Goal: Check status: Check status

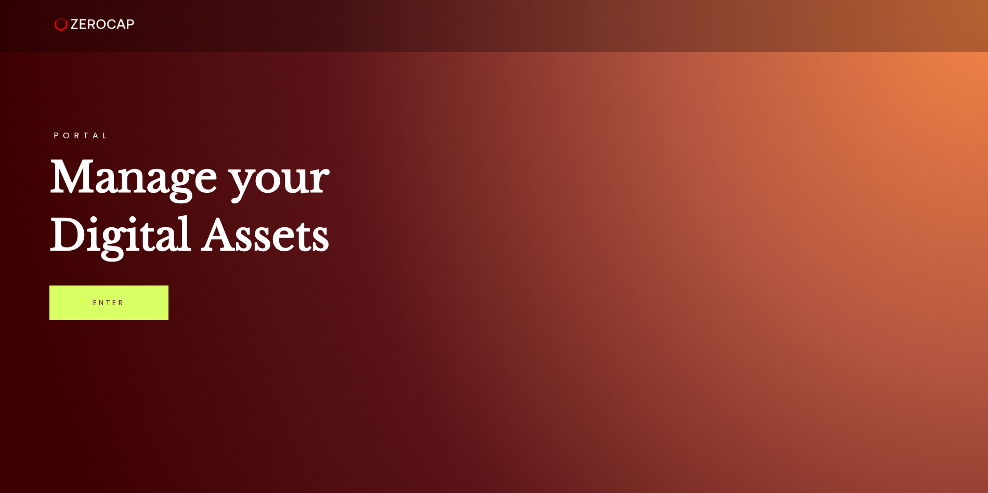
click at [104, 311] on link "Enter" at bounding box center [108, 303] width 119 height 34
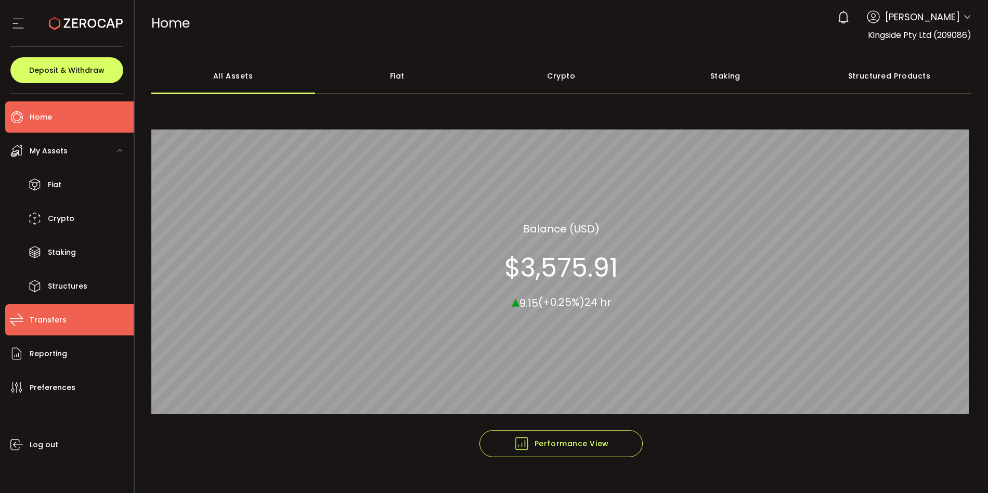
click at [43, 312] on li "Transfers" at bounding box center [69, 319] width 128 height 31
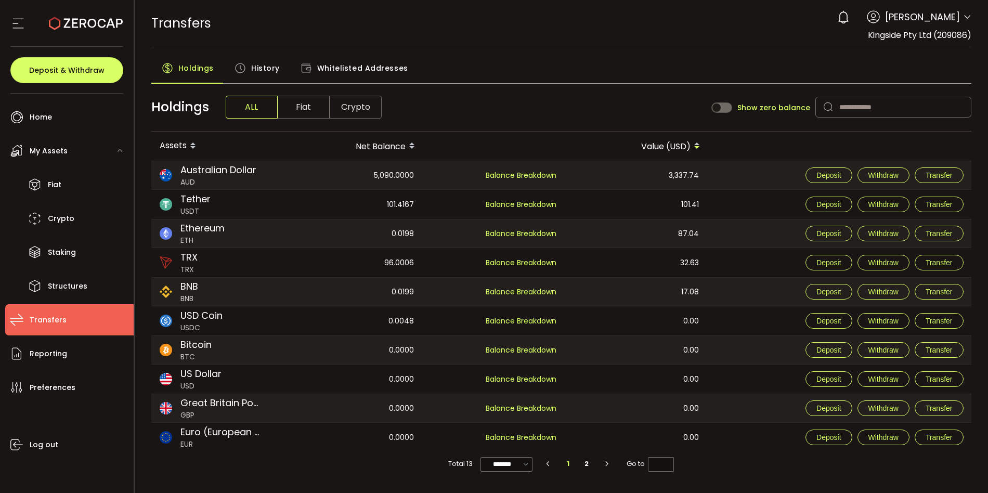
click at [257, 72] on span "History" at bounding box center [265, 68] width 29 height 21
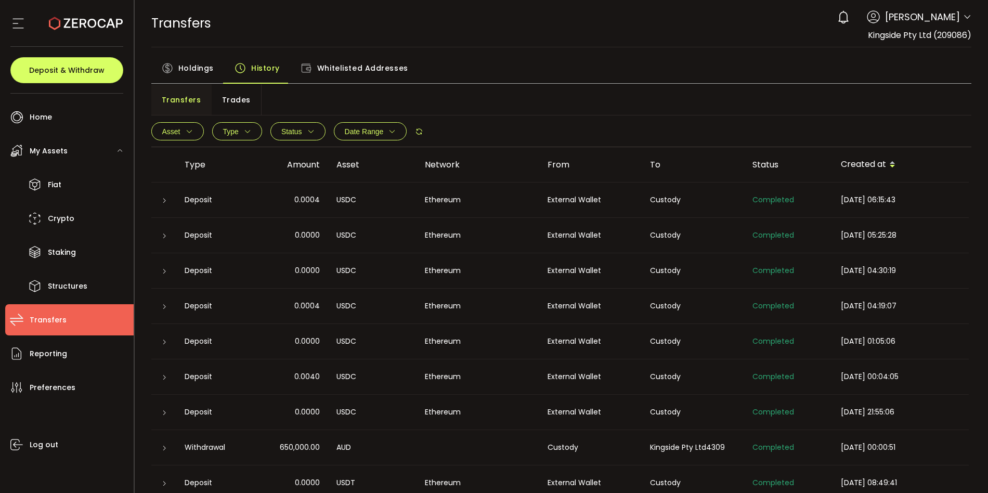
scroll to position [35, 0]
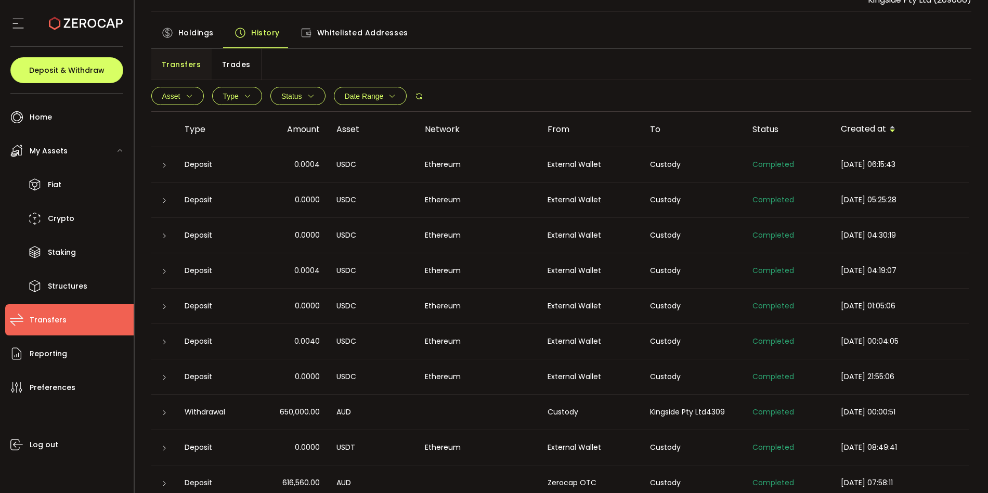
click at [164, 411] on icon at bounding box center [164, 413] width 6 height 6
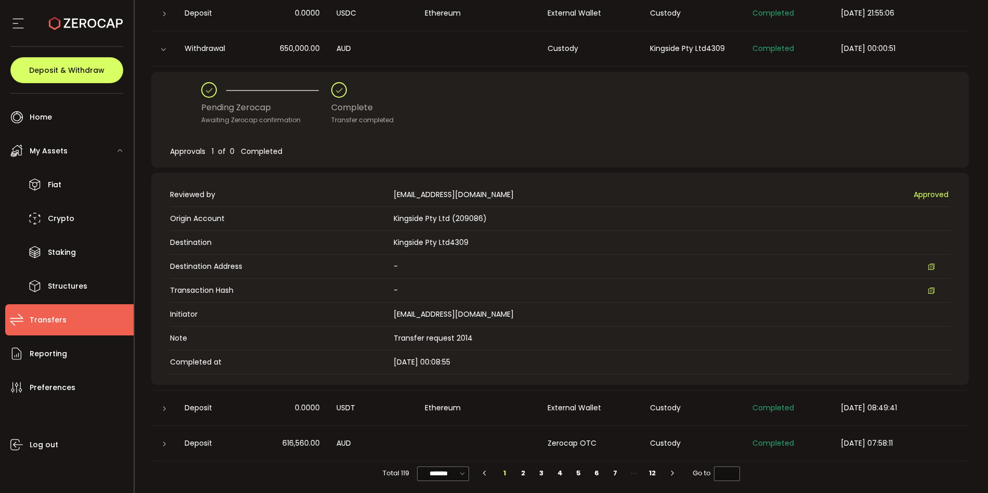
scroll to position [399, 0]
click at [160, 447] on td at bounding box center [163, 443] width 25 height 35
click at [165, 444] on icon at bounding box center [164, 444] width 6 height 6
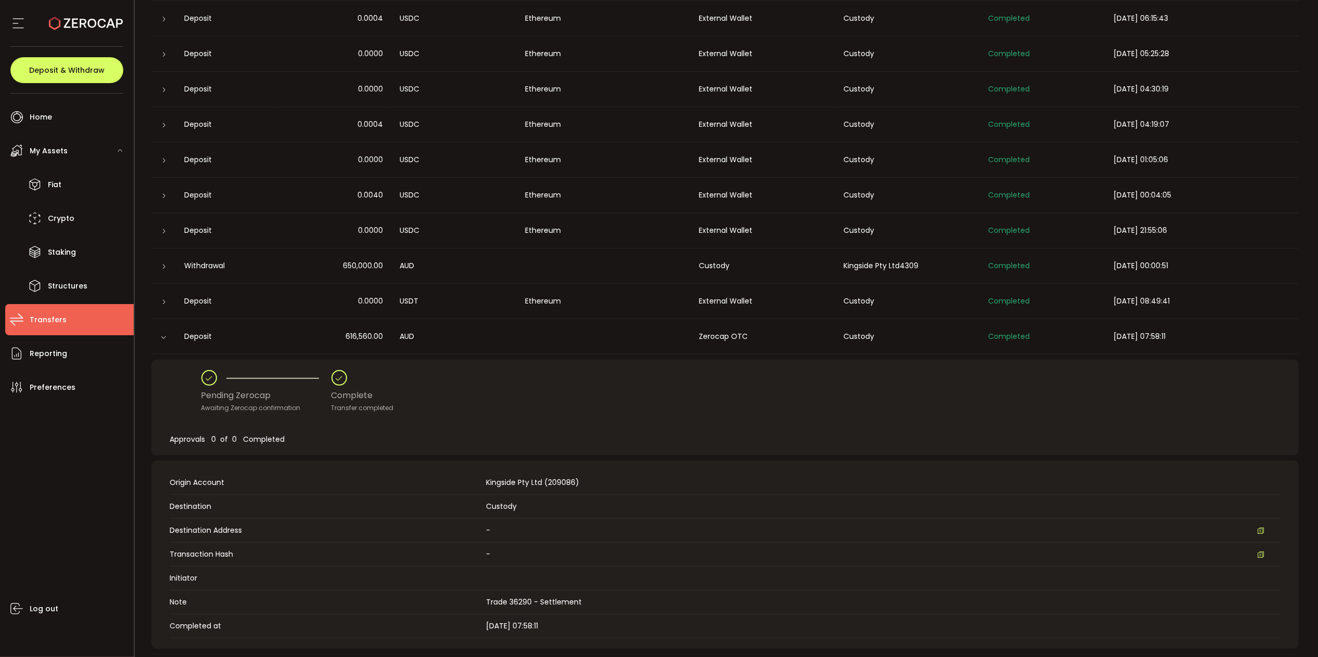
scroll to position [211, 0]
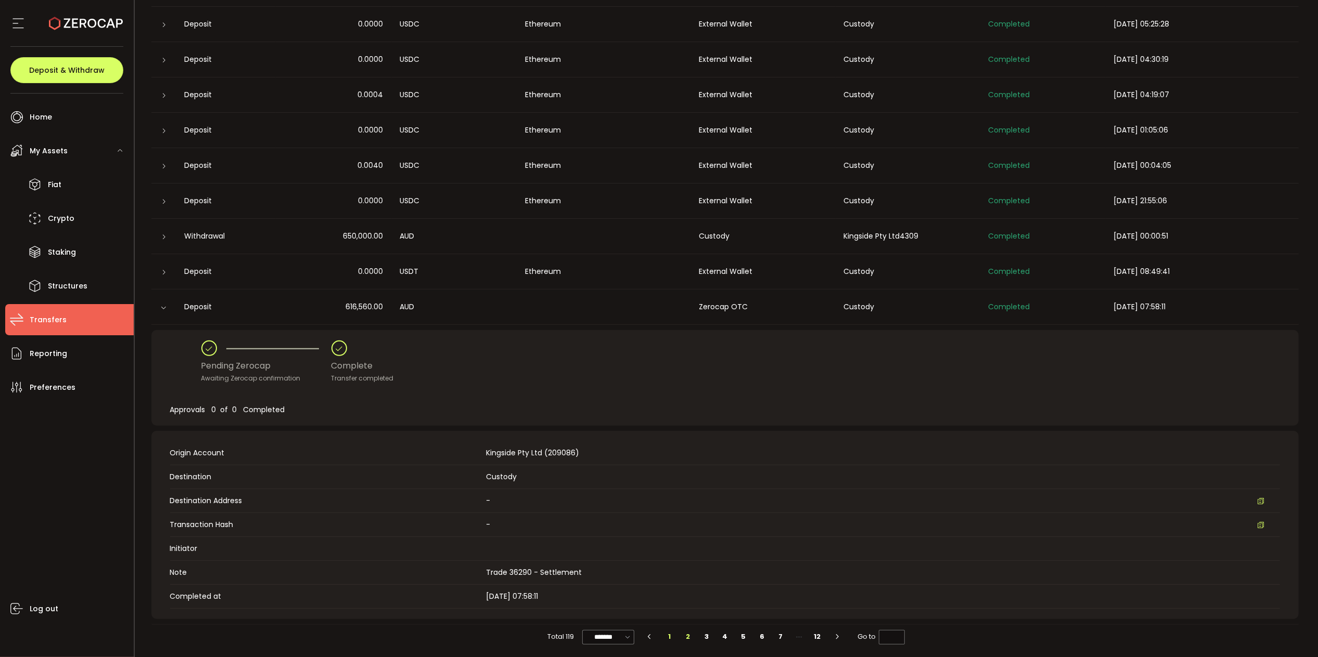
click at [683, 493] on li "2" at bounding box center [688, 637] width 19 height 15
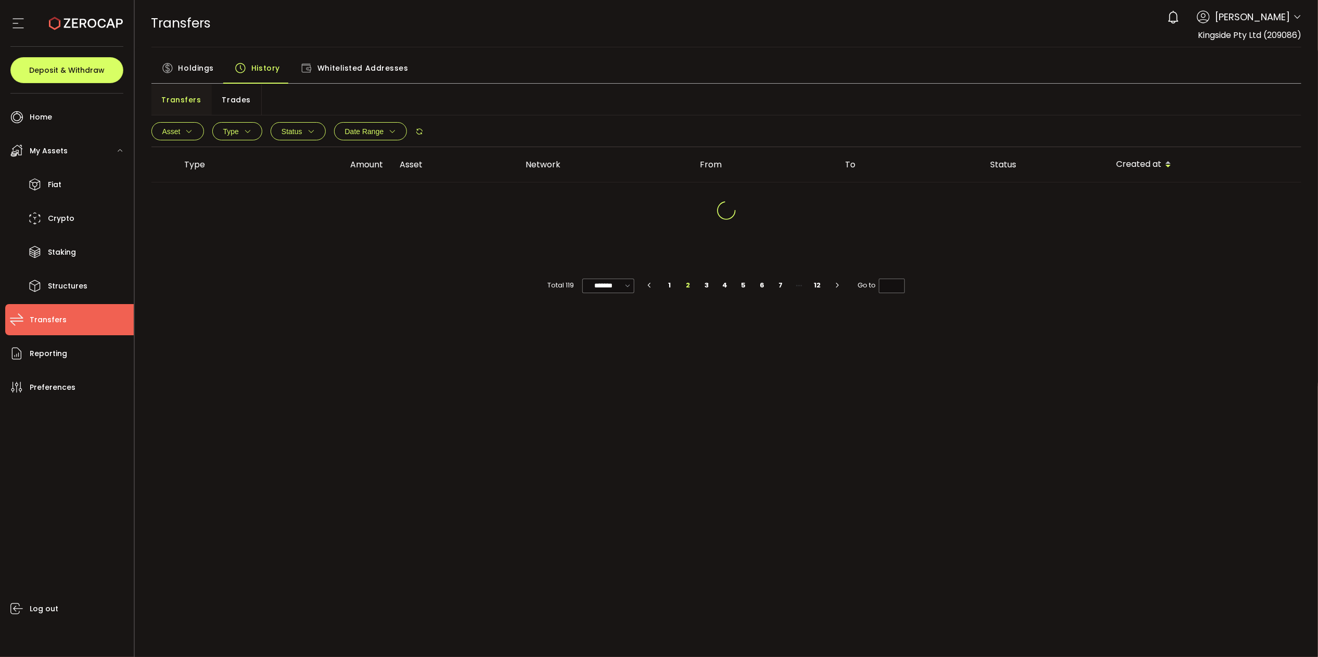
scroll to position [0, 0]
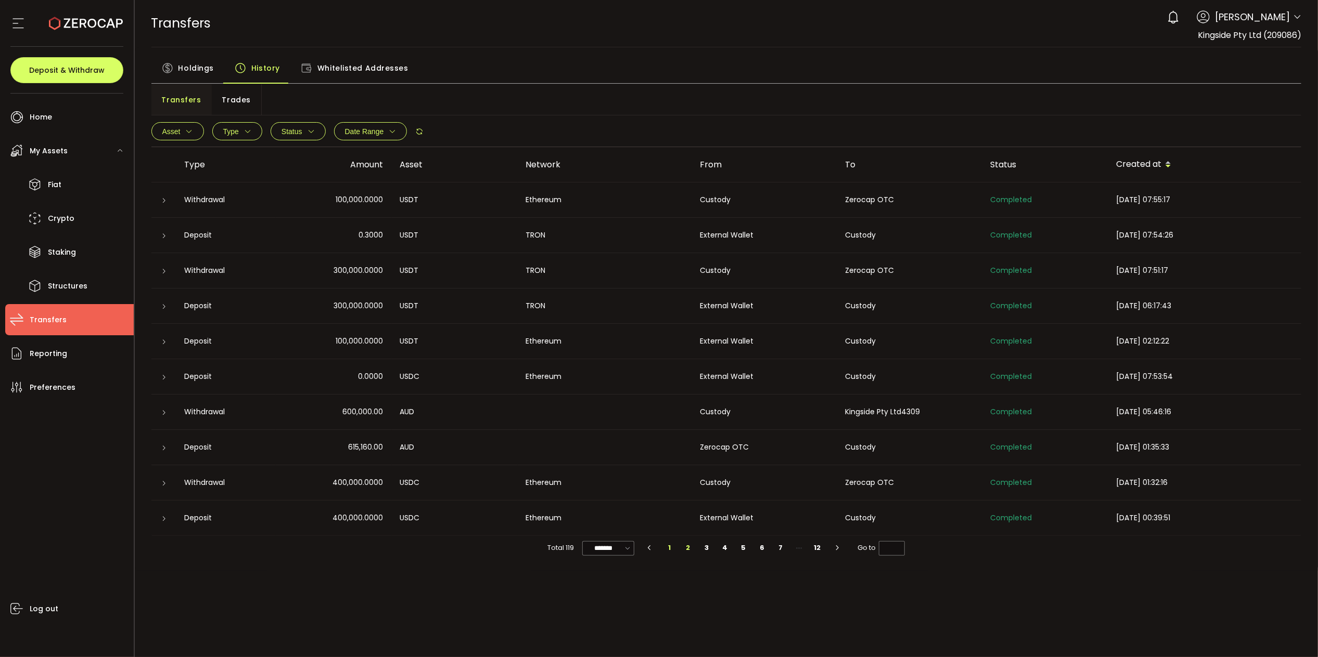
click at [666, 493] on li "1" at bounding box center [669, 548] width 19 height 15
type input "*"
click at [178, 107] on span "Transfers" at bounding box center [182, 99] width 40 height 21
click at [178, 102] on span "Transfers" at bounding box center [182, 99] width 40 height 21
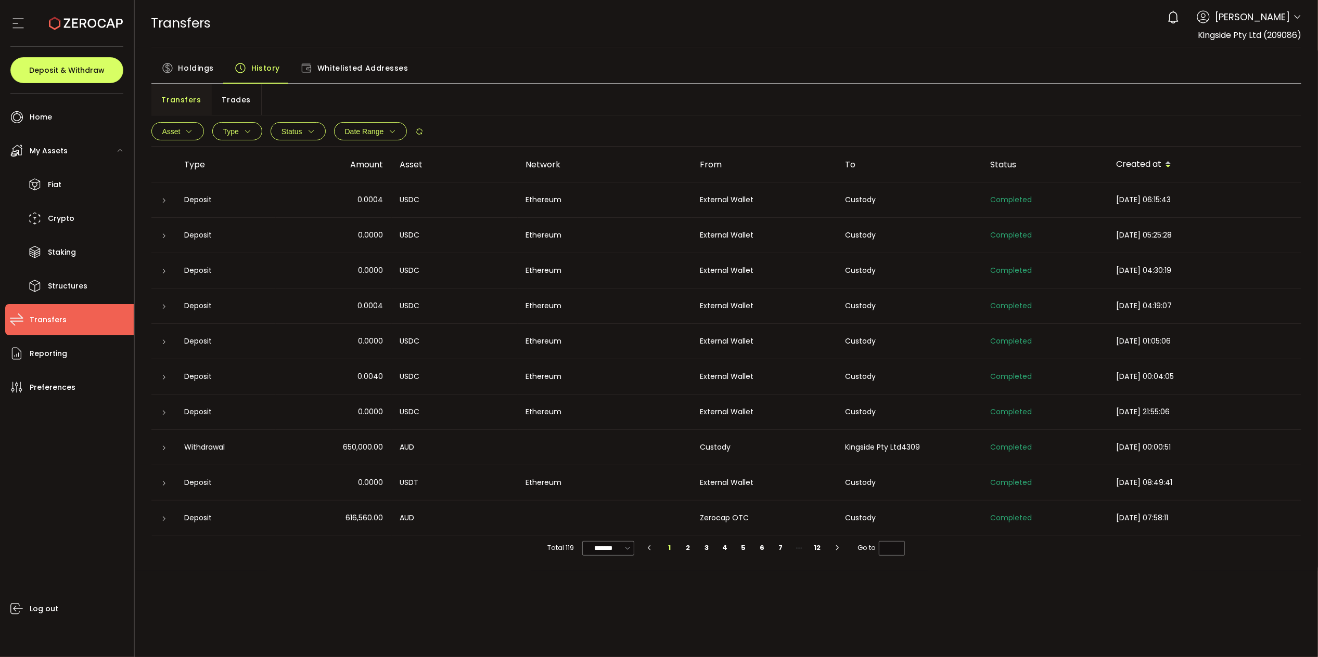
click at [232, 100] on span "Trades" at bounding box center [236, 99] width 29 height 21
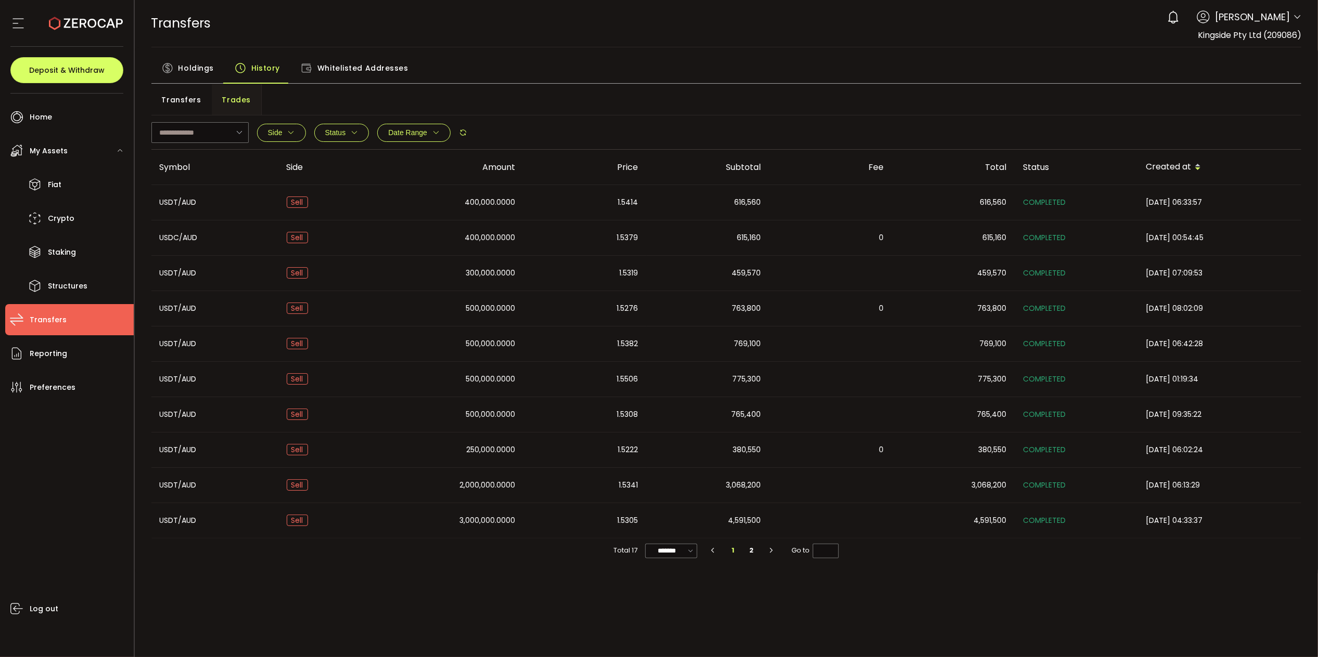
click at [78, 328] on li "Transfers" at bounding box center [69, 319] width 128 height 31
click at [179, 108] on span "Transfers" at bounding box center [182, 99] width 40 height 21
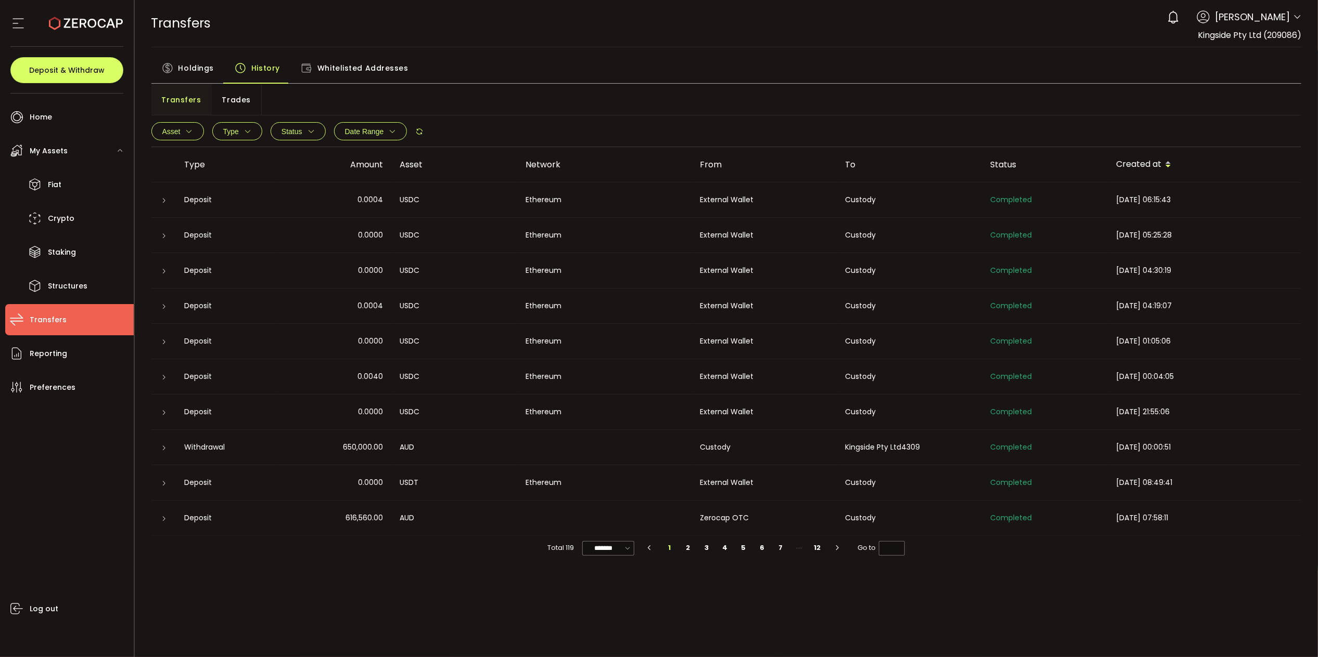
click at [231, 132] on span "Type" at bounding box center [231, 131] width 16 height 8
click at [205, 162] on span "Deposit" at bounding box center [222, 162] width 38 height 10
click at [257, 197] on span "Apply" at bounding box center [259, 199] width 22 height 7
click at [696, 493] on li "2" at bounding box center [697, 548] width 19 height 15
type input "*"
